Goal: Transaction & Acquisition: Purchase product/service

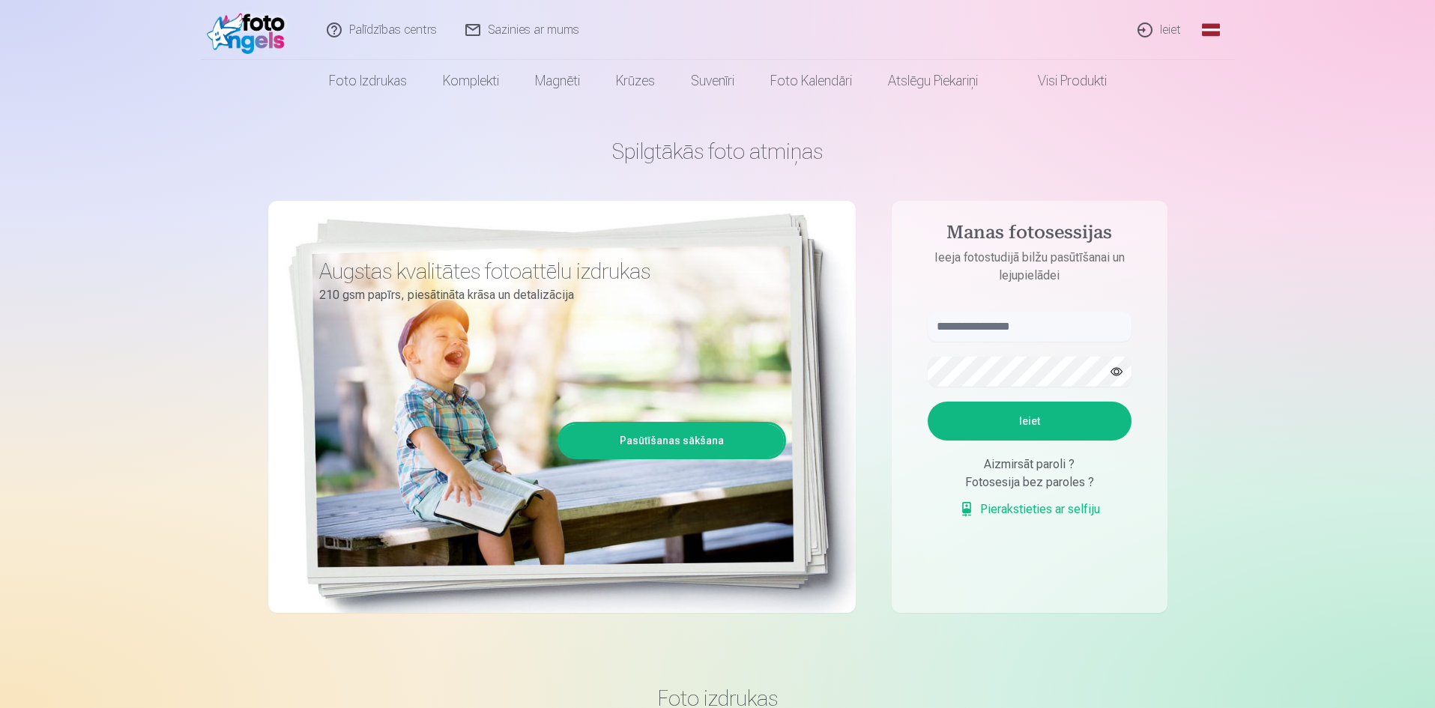
click at [1173, 30] on link "Ieiet" at bounding box center [1160, 30] width 72 height 60
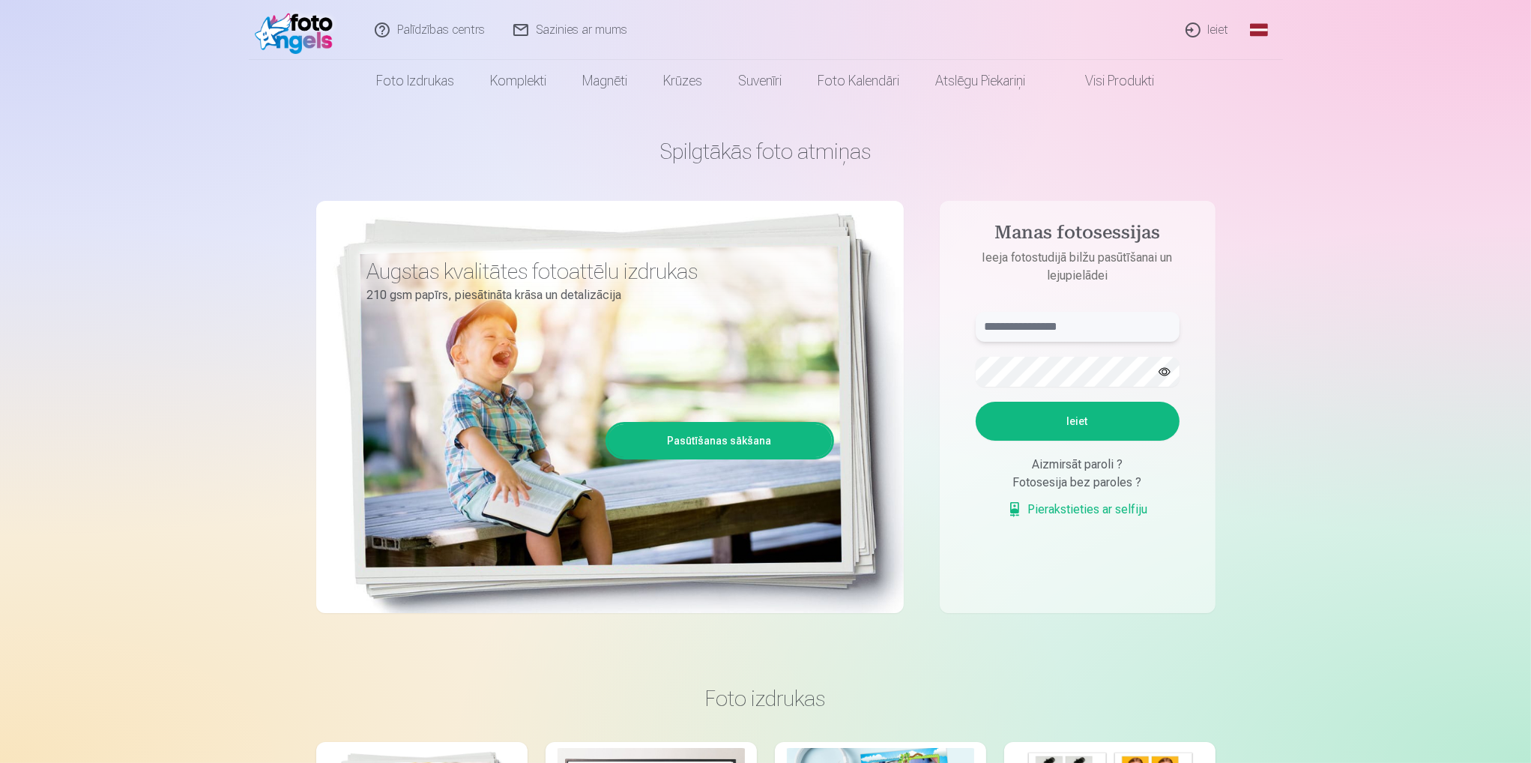
click at [1062, 324] on input "text" at bounding box center [1077, 327] width 204 height 30
click at [975, 402] on button "Ieiet" at bounding box center [1077, 421] width 204 height 39
click at [1172, 372] on button "button" at bounding box center [1164, 371] width 28 height 28
click at [996, 329] on input "**********" at bounding box center [1077, 327] width 204 height 30
type input "**********"
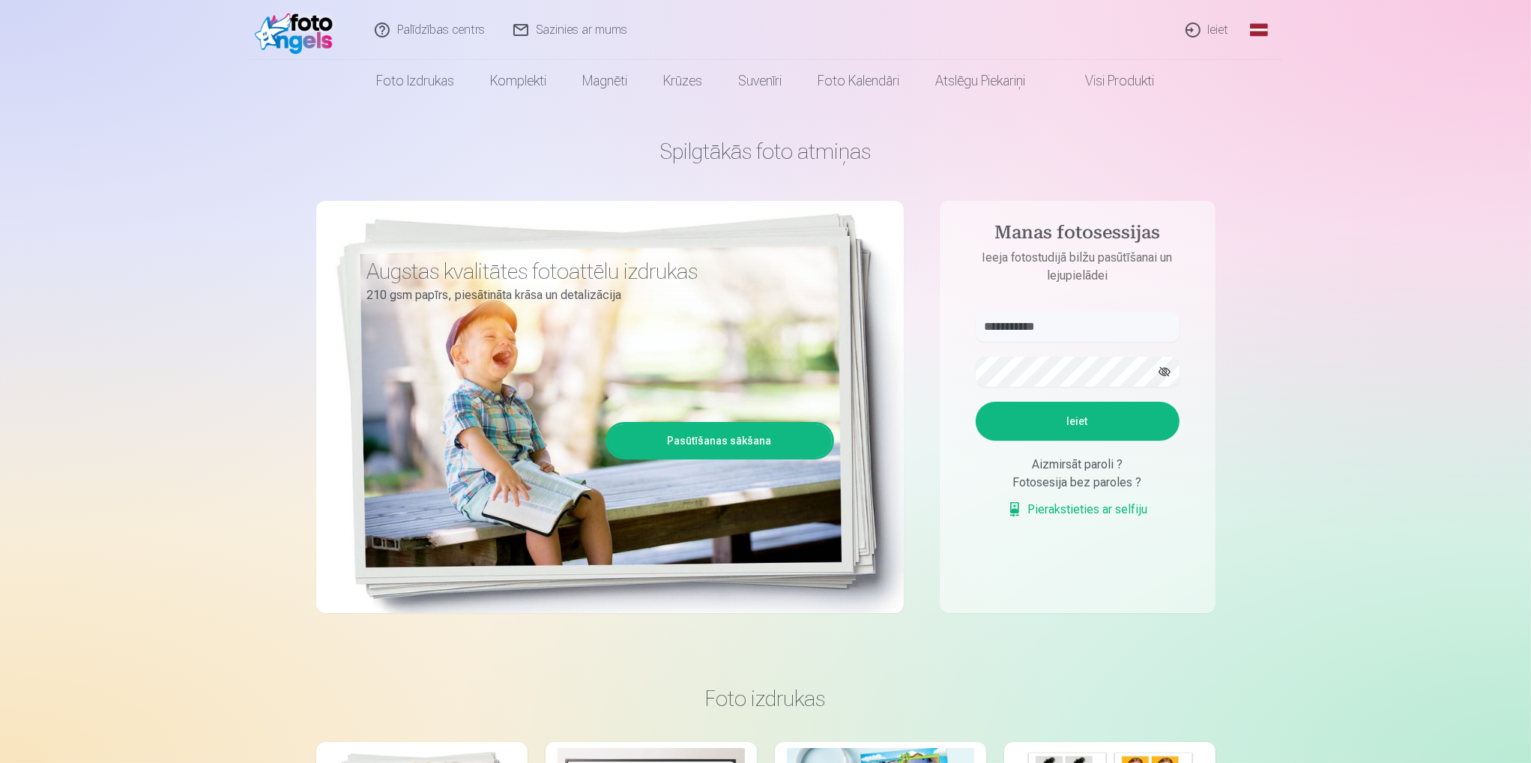
click at [1046, 429] on button "Ieiet" at bounding box center [1077, 421] width 204 height 39
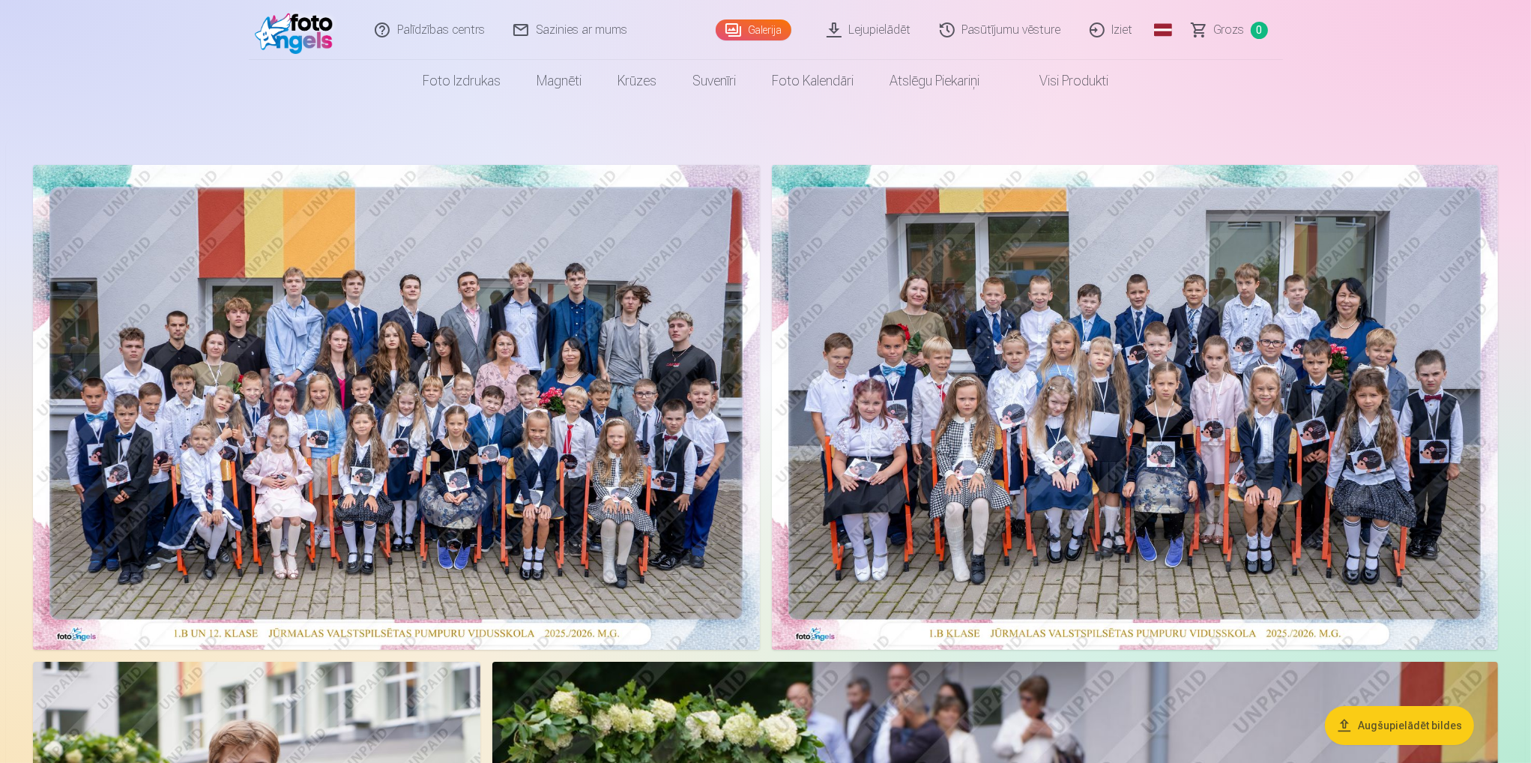
click at [1088, 406] on img at bounding box center [1135, 407] width 727 height 485
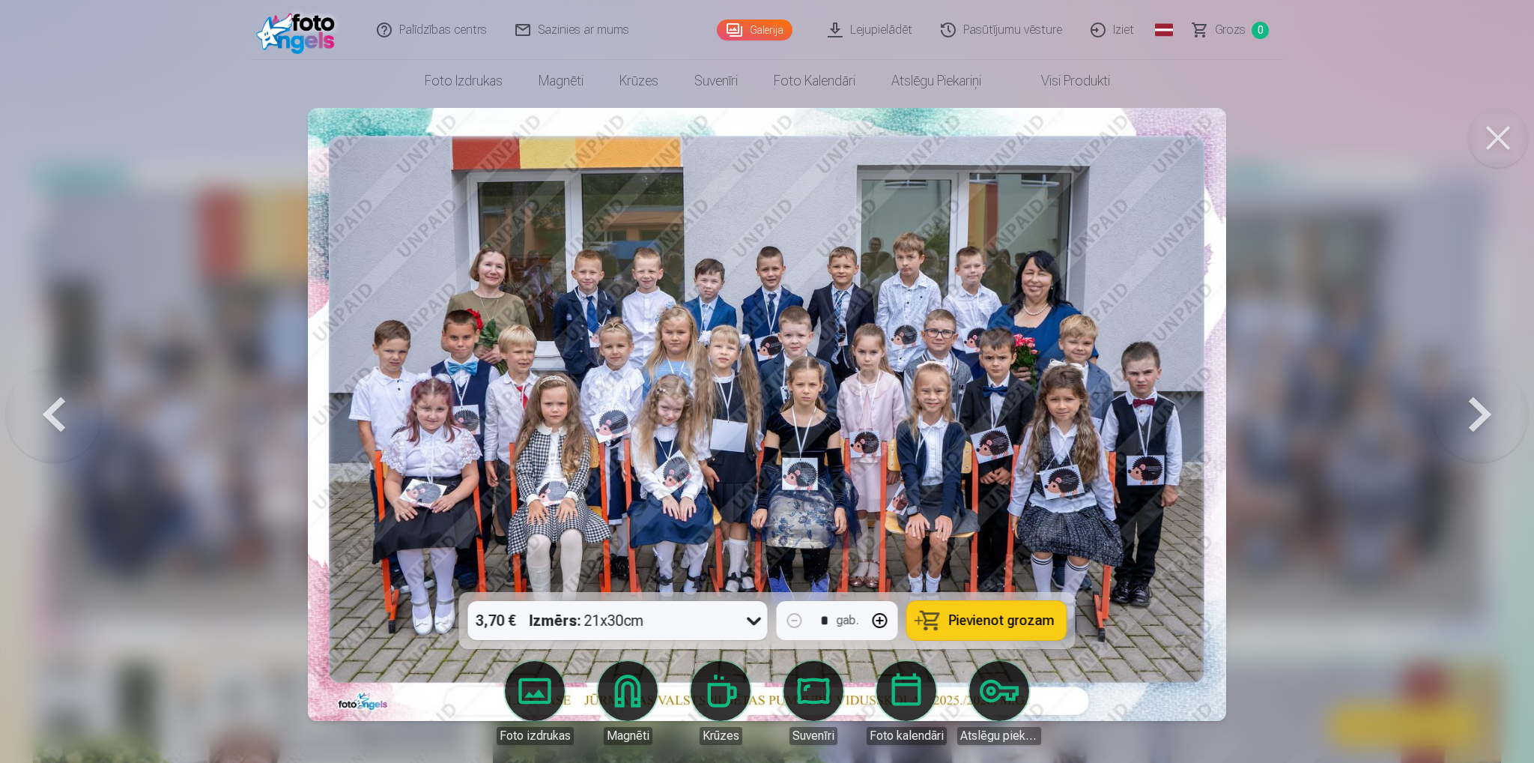
click at [63, 402] on button at bounding box center [54, 414] width 96 height 325
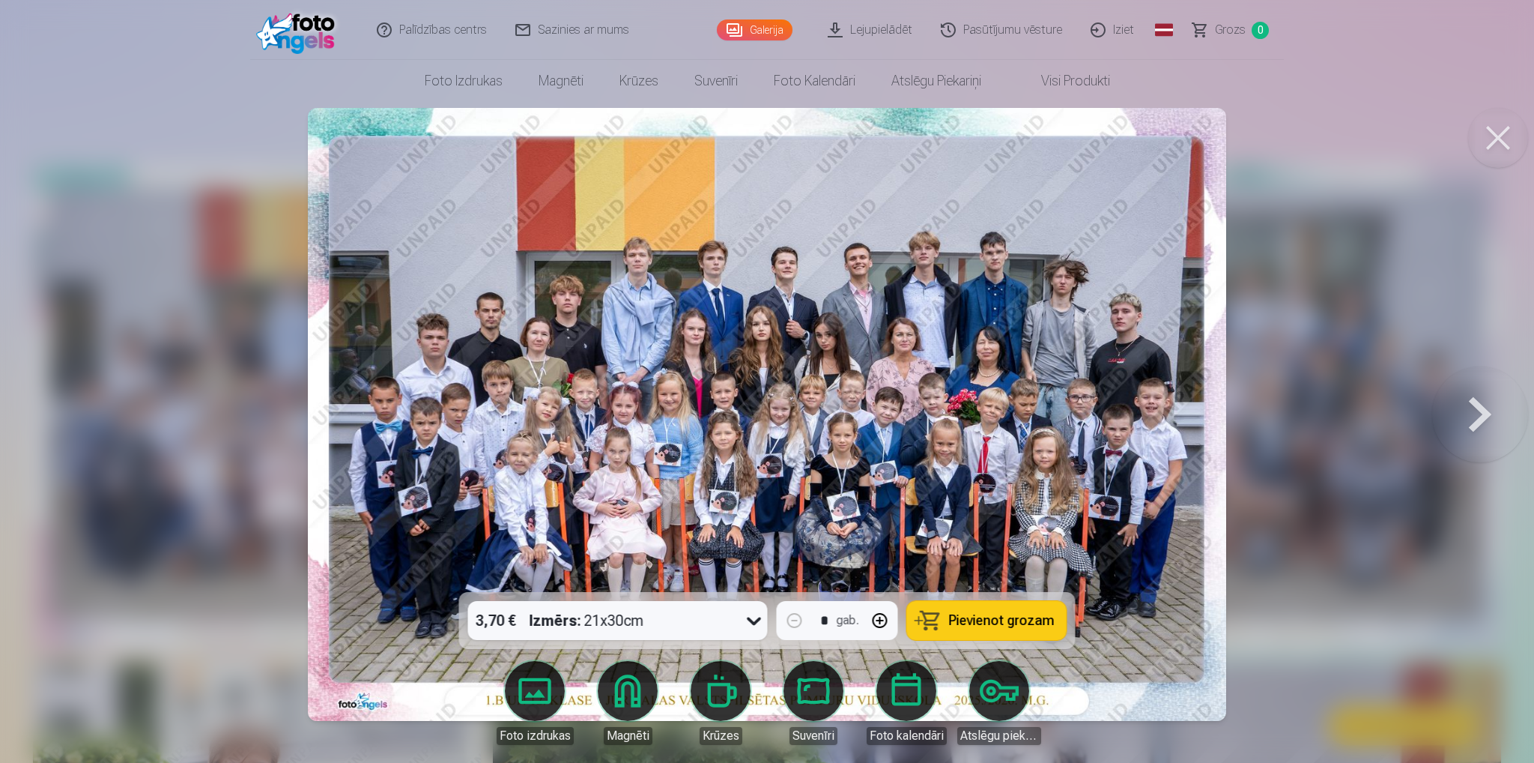
click at [1461, 413] on button at bounding box center [1481, 414] width 96 height 325
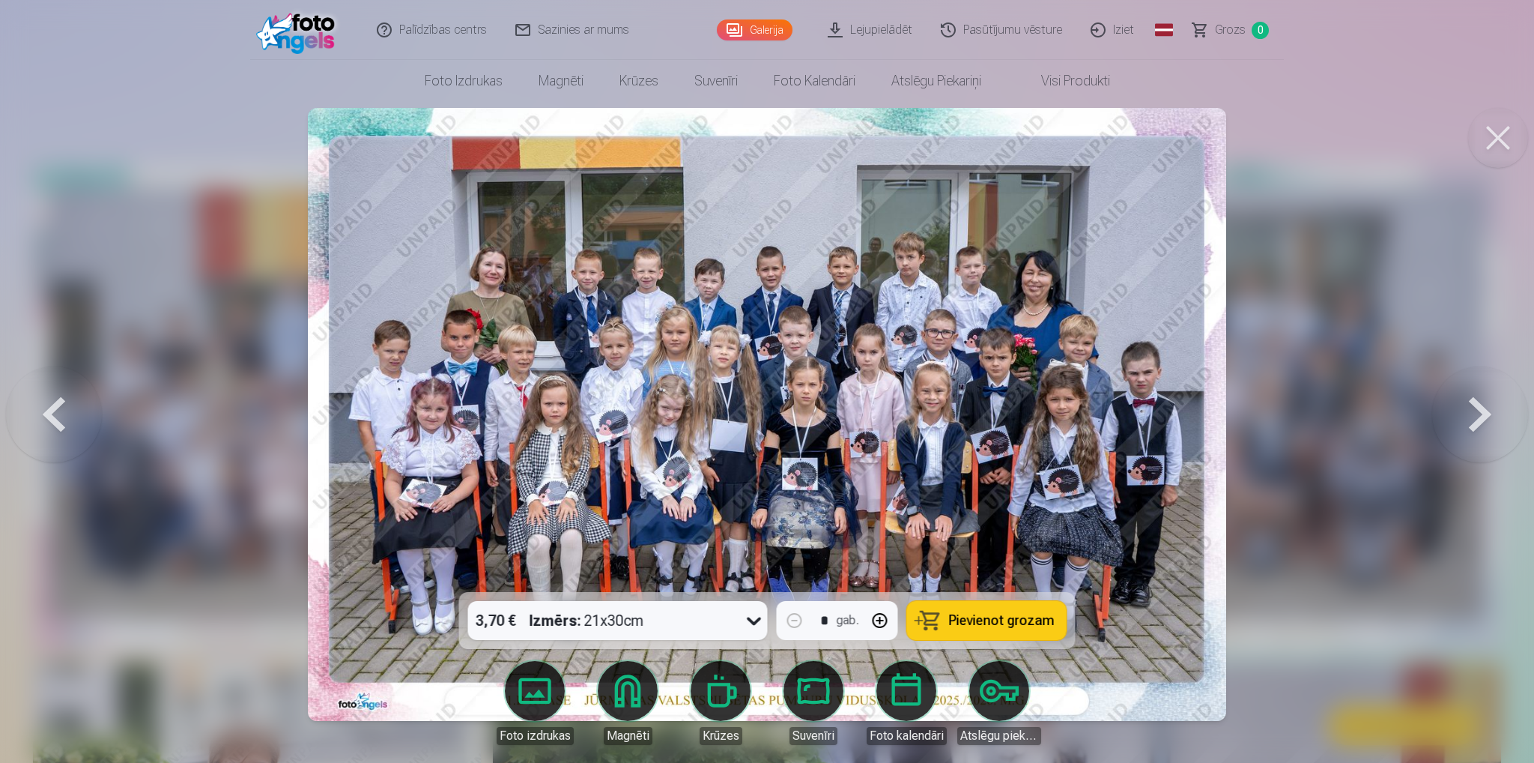
click at [1471, 412] on button at bounding box center [1481, 414] width 96 height 325
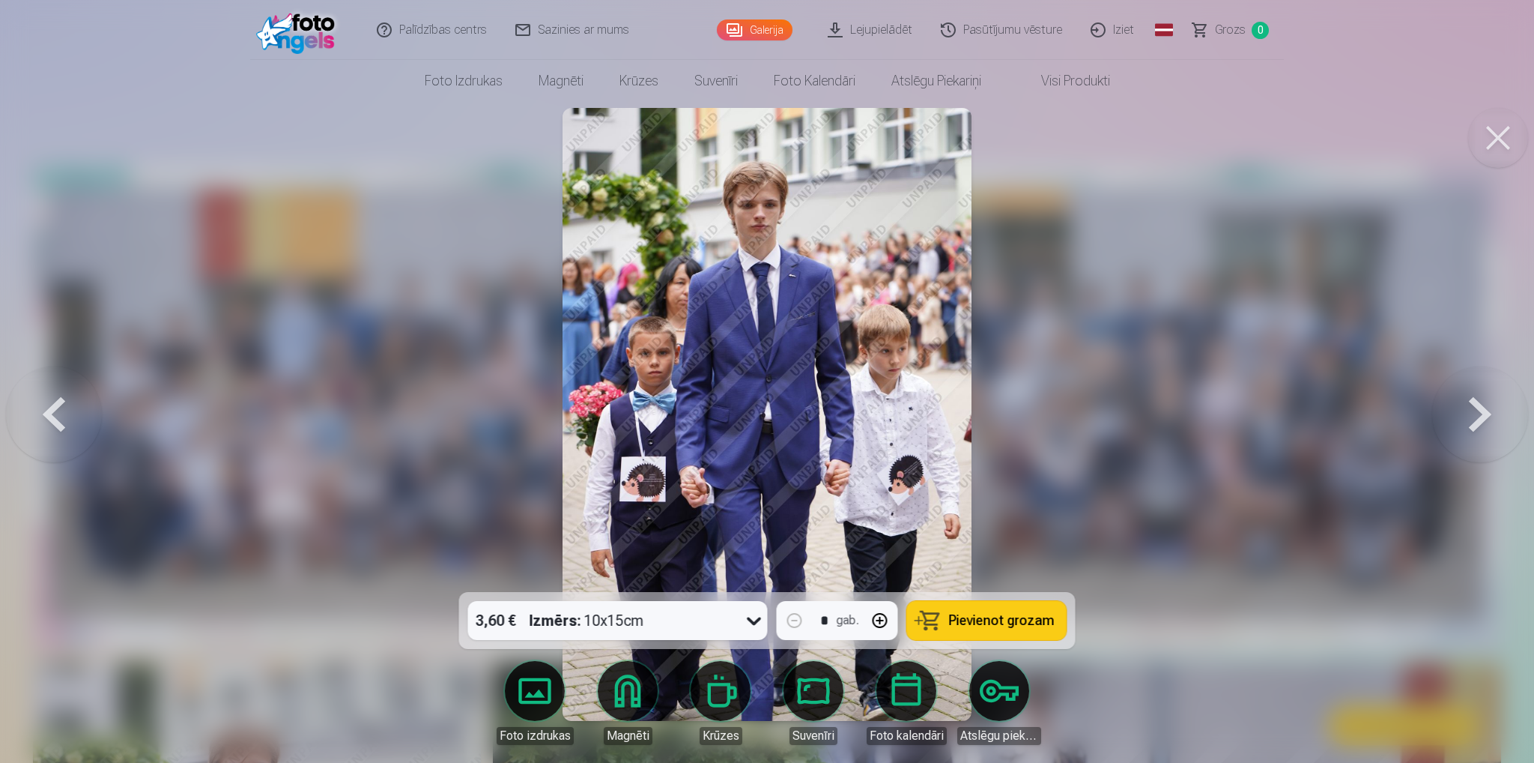
click at [1472, 411] on button at bounding box center [1481, 414] width 96 height 325
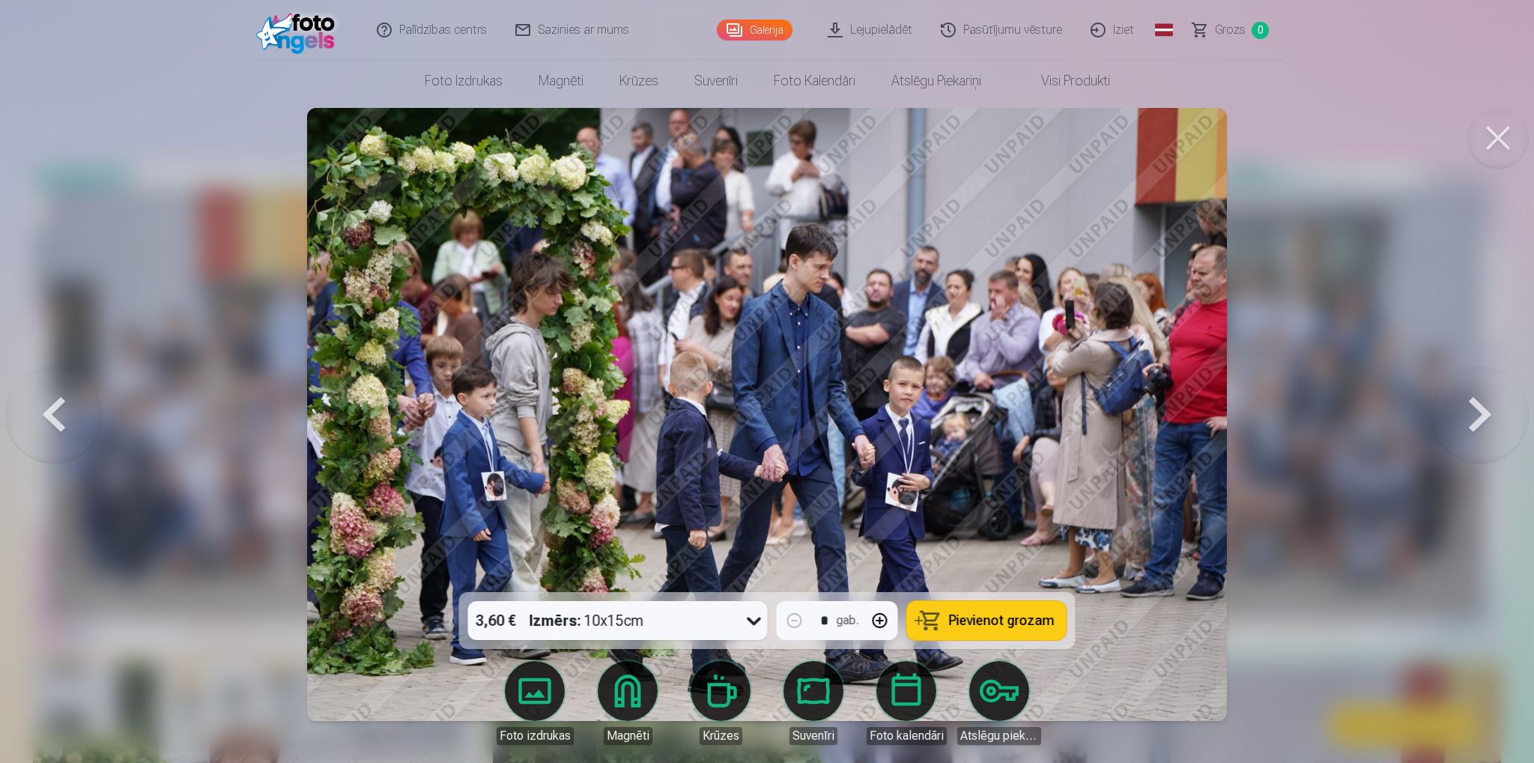
click at [1472, 409] on button at bounding box center [1481, 414] width 96 height 325
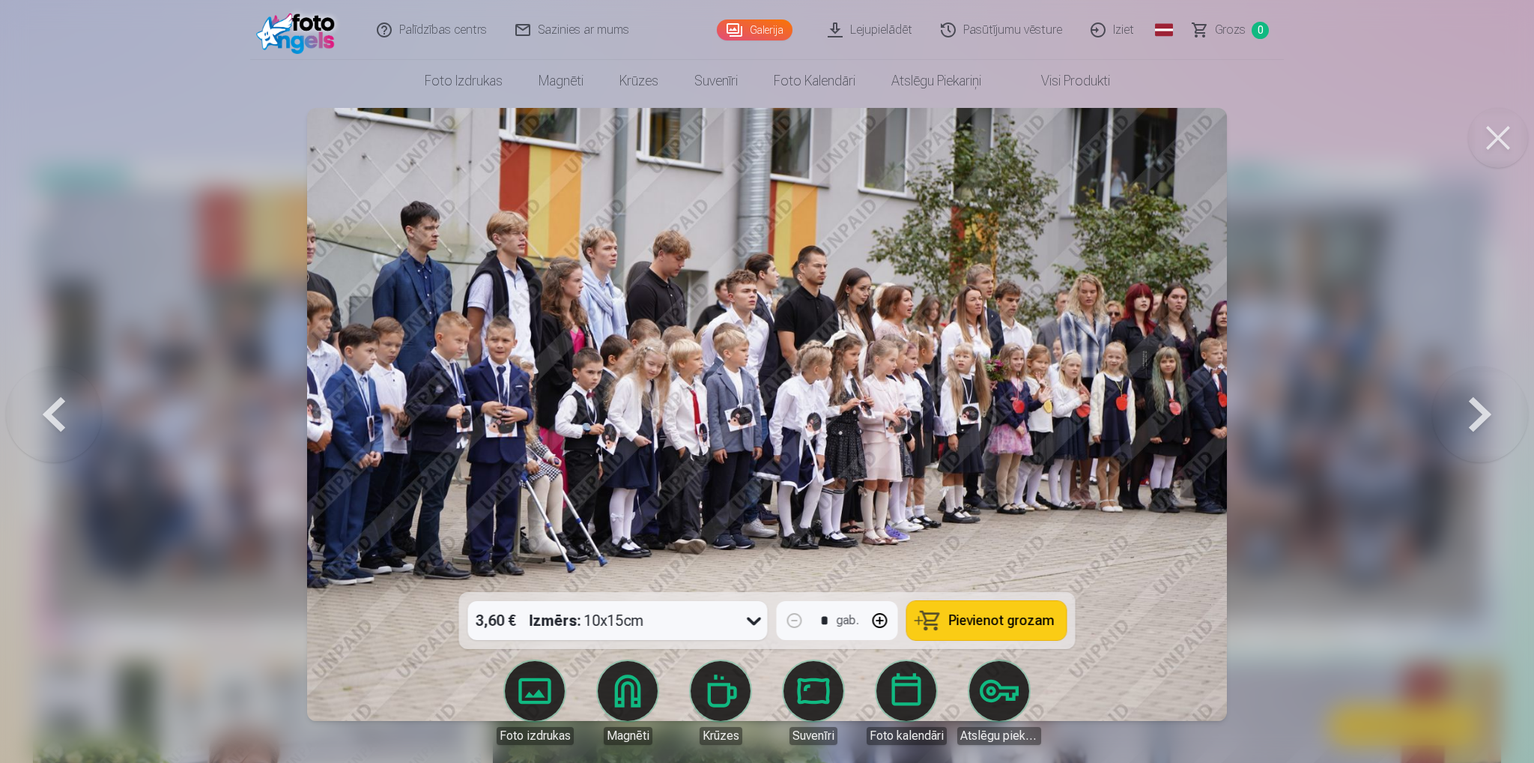
click at [1472, 409] on button at bounding box center [1481, 414] width 96 height 325
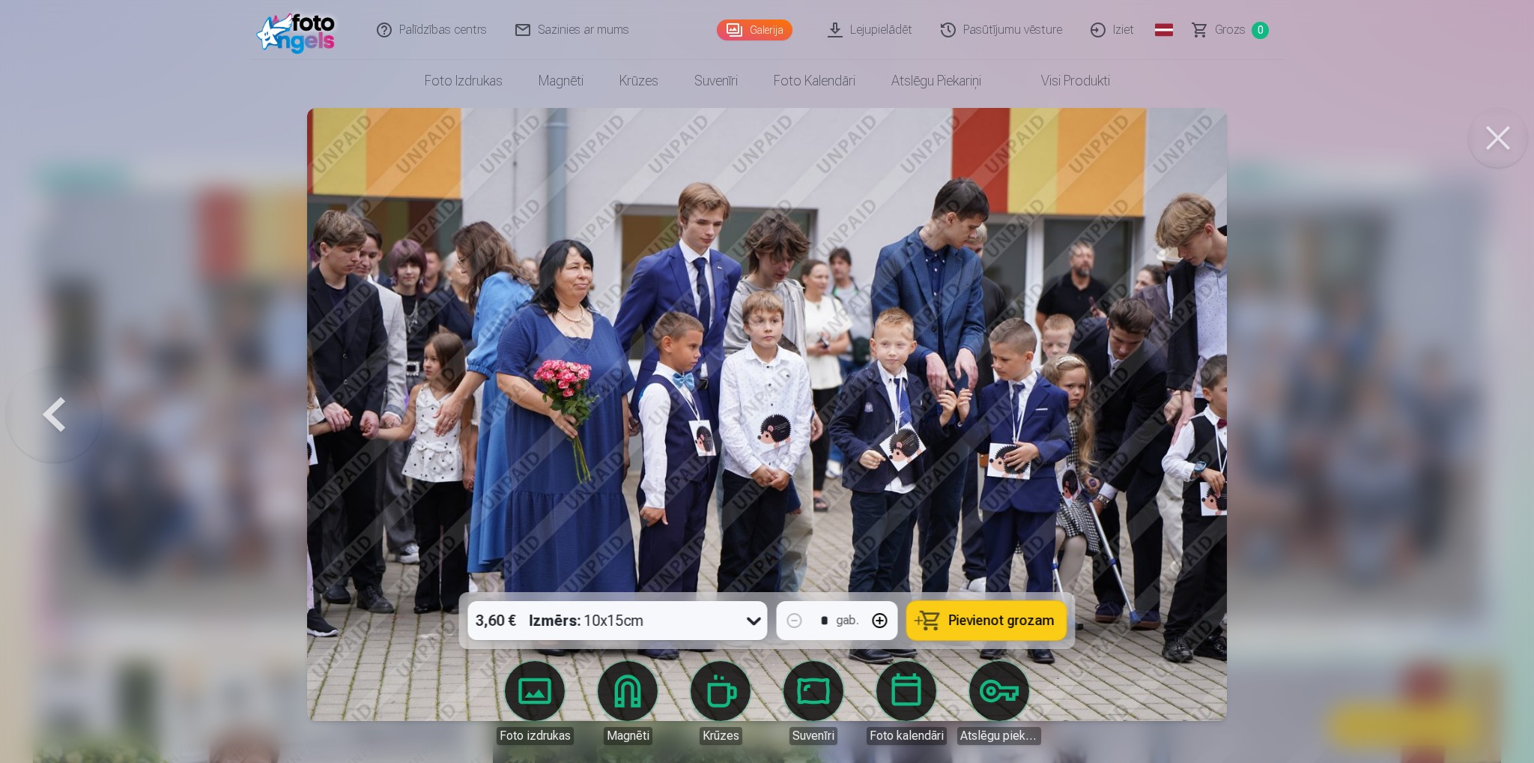
click at [1496, 141] on button at bounding box center [1498, 138] width 60 height 60
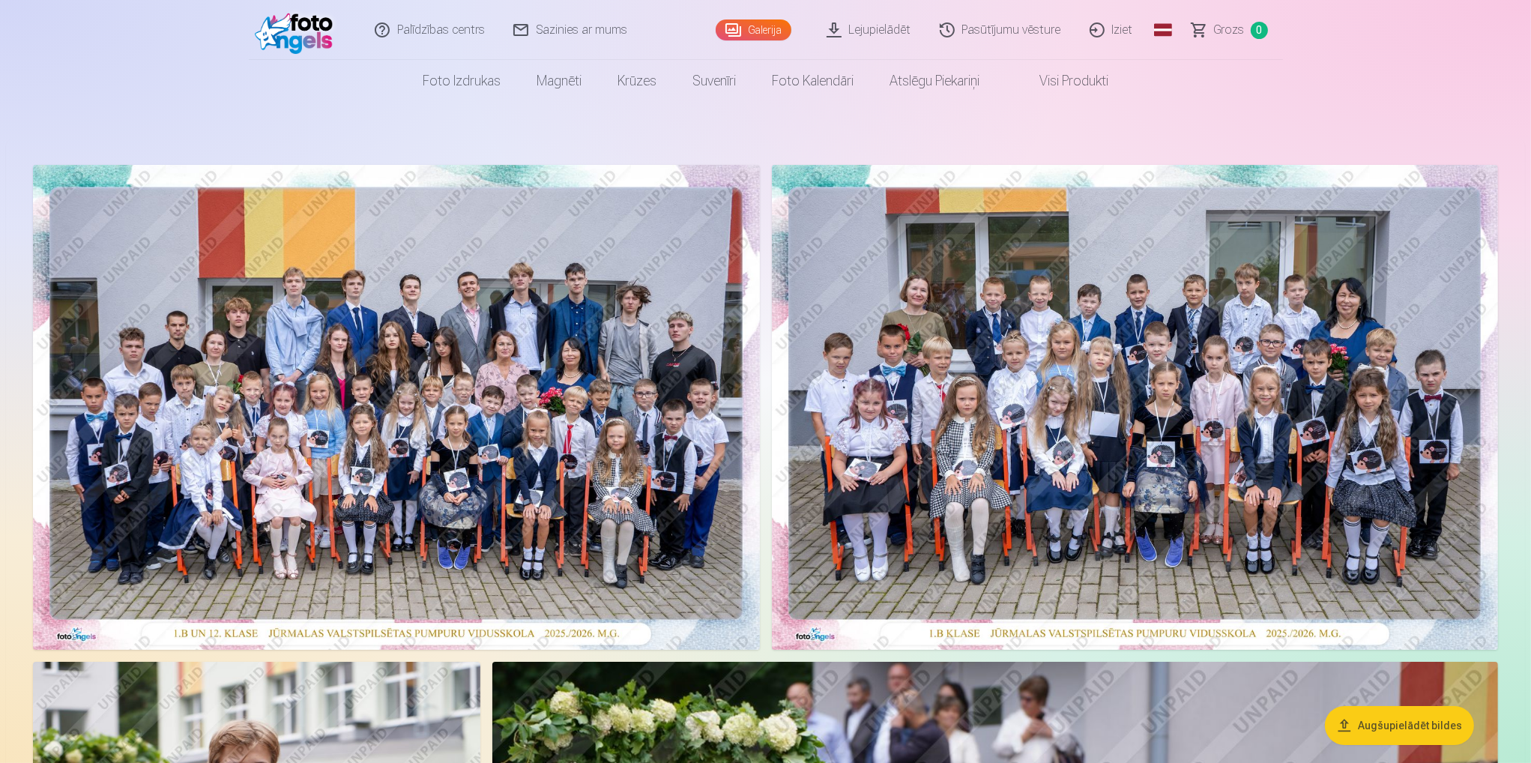
click at [558, 380] on img at bounding box center [396, 407] width 727 height 485
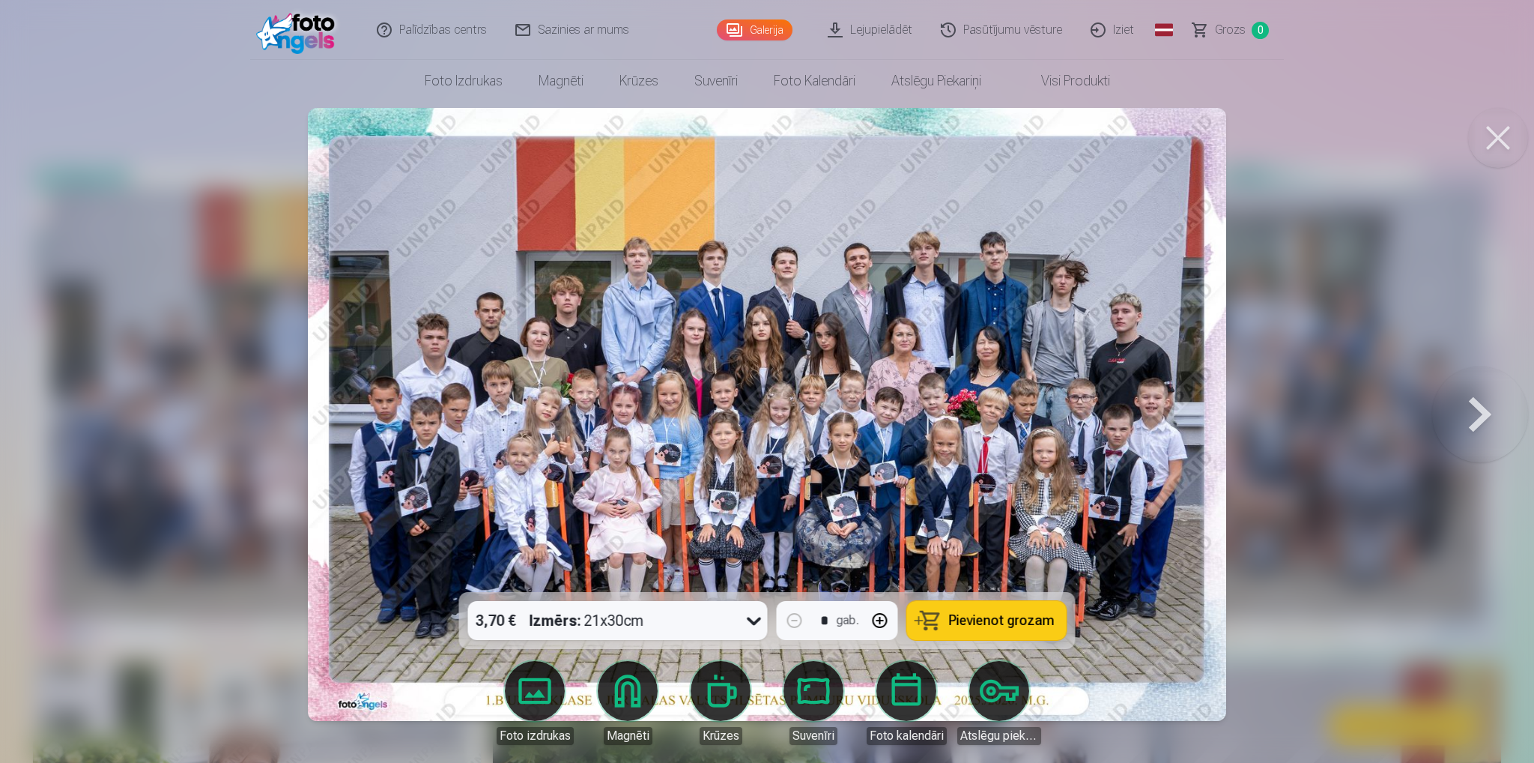
click at [1483, 403] on button at bounding box center [1481, 414] width 96 height 325
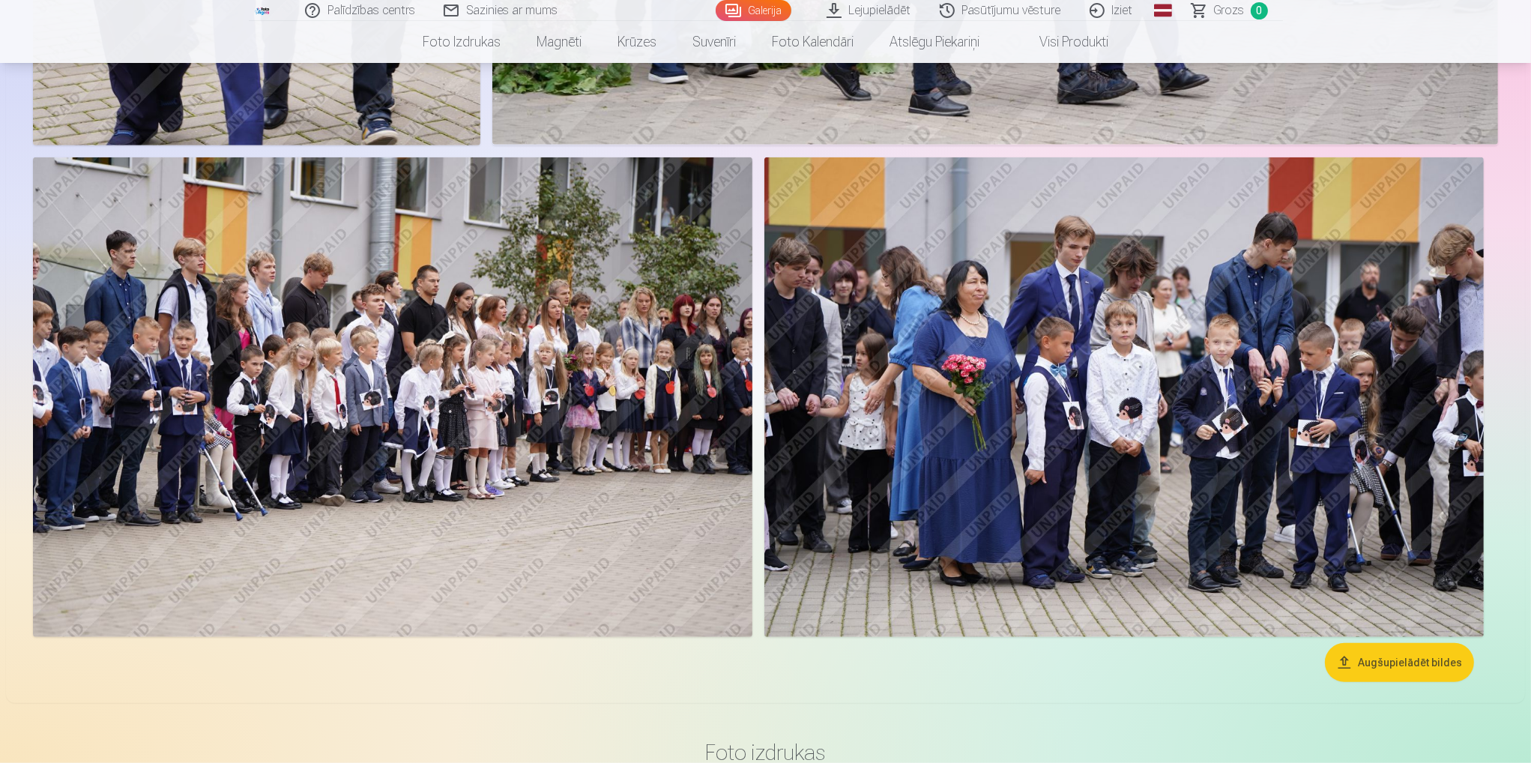
scroll to position [1274, 0]
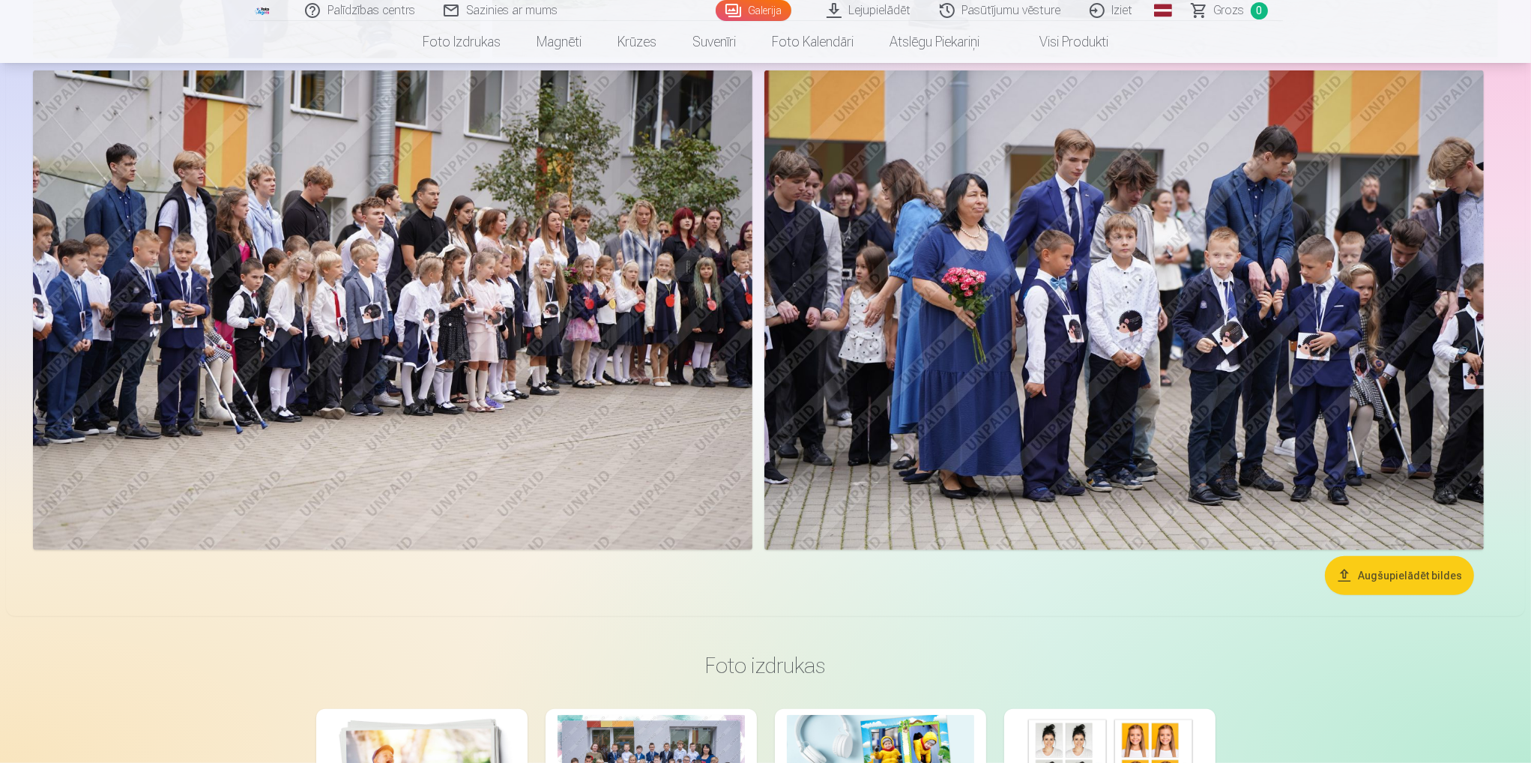
click at [1132, 259] on img at bounding box center [1123, 310] width 719 height 480
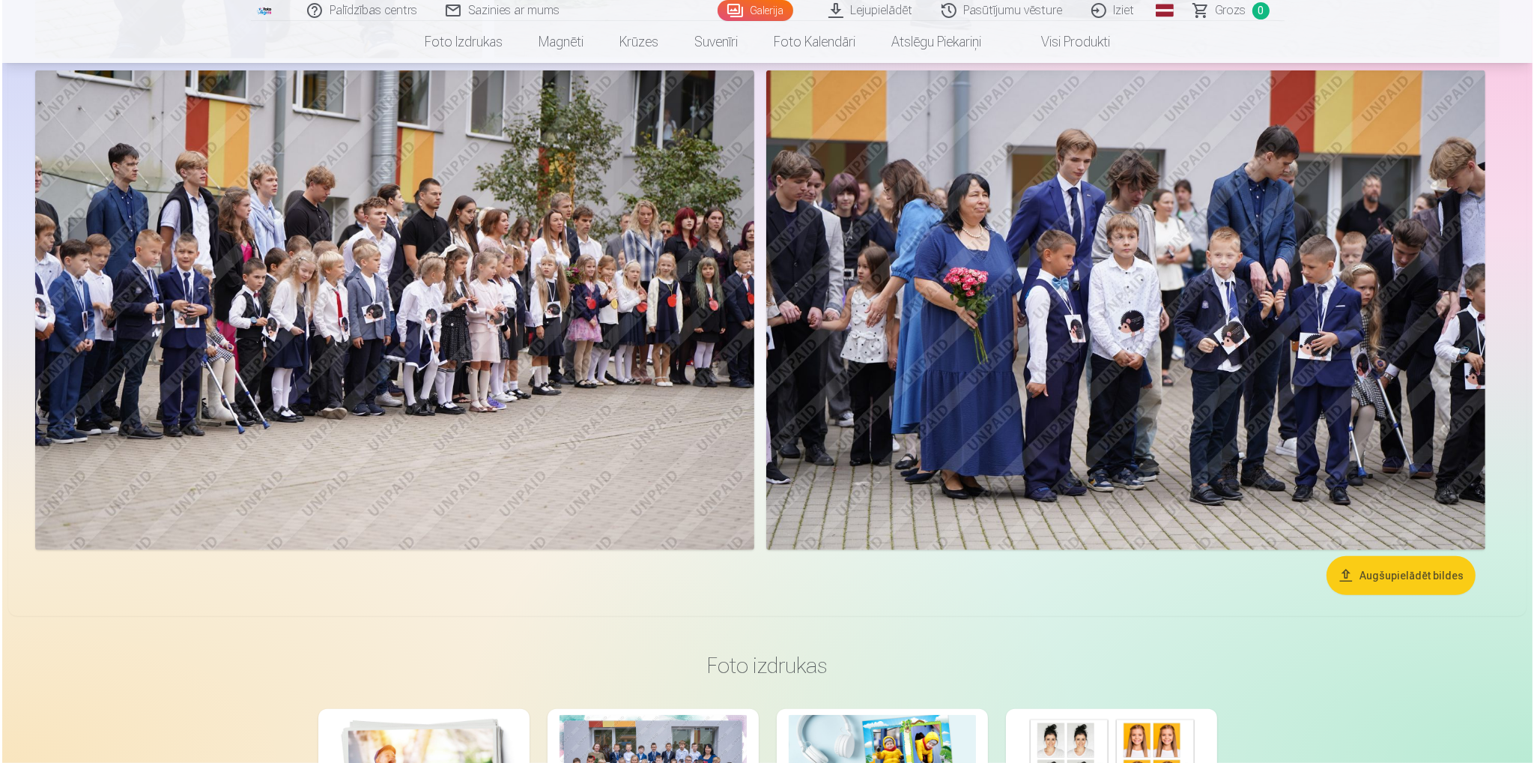
scroll to position [1274, 0]
